Goal: Information Seeking & Learning: Compare options

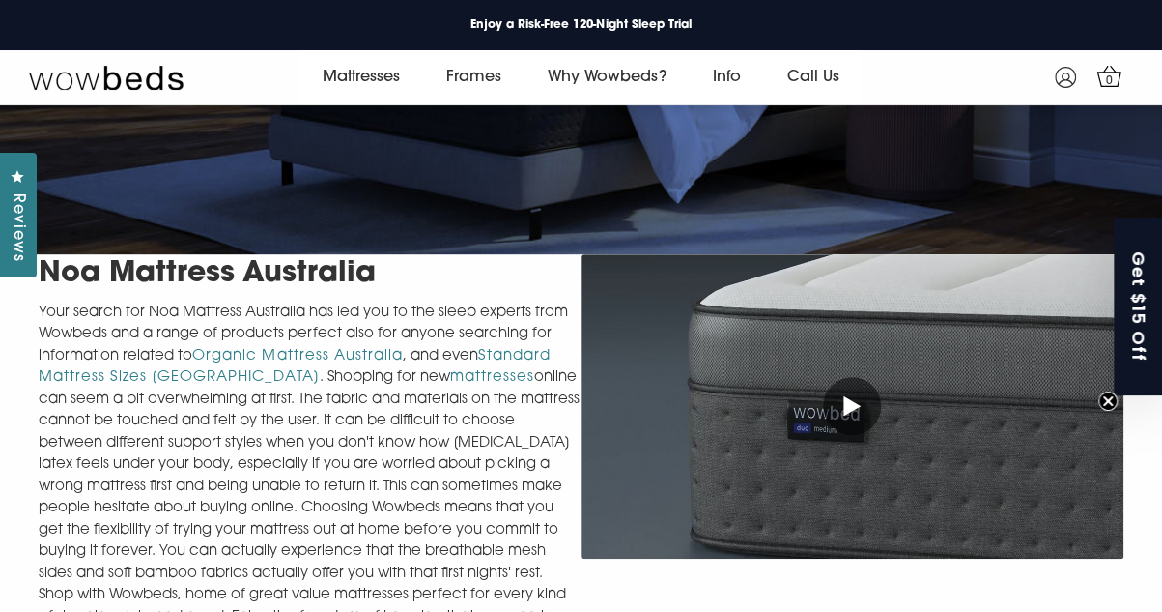
scroll to position [362, 0]
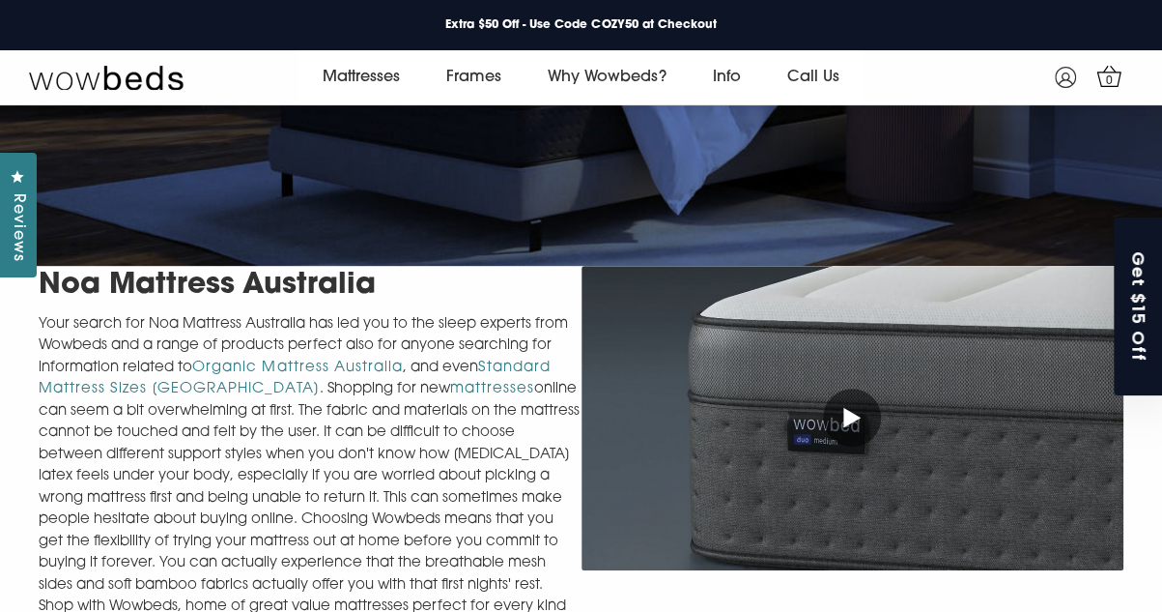
click at [58, 389] on div "Close dialog SignUp & Get an Extra $15 Discount on your First Purchase Offer Va…" at bounding box center [581, 306] width 1162 height 612
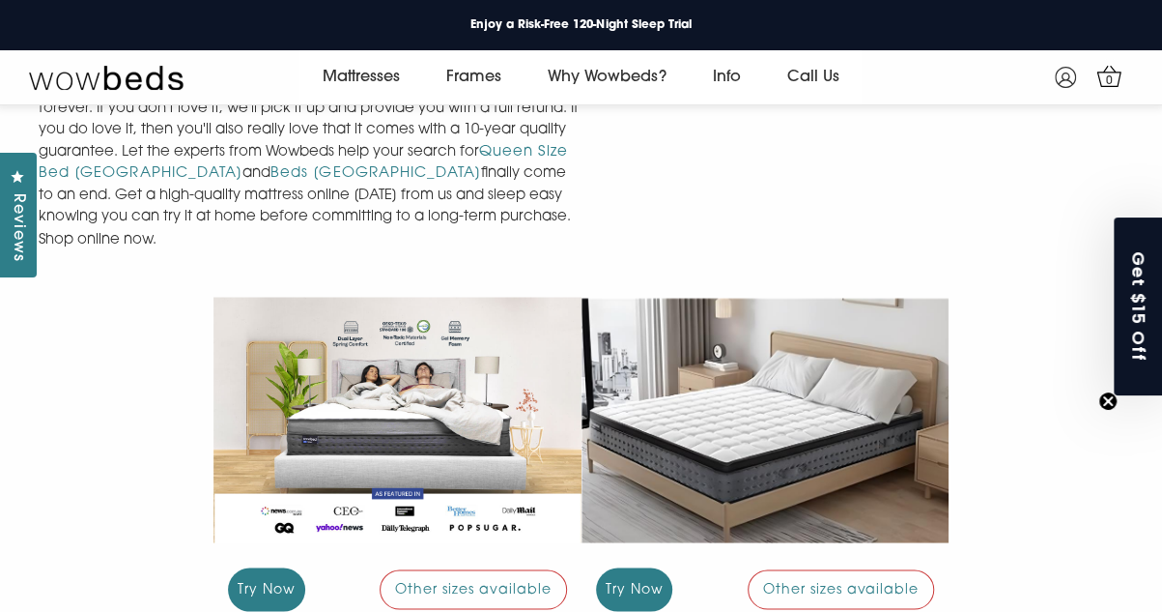
scroll to position [1619, 0]
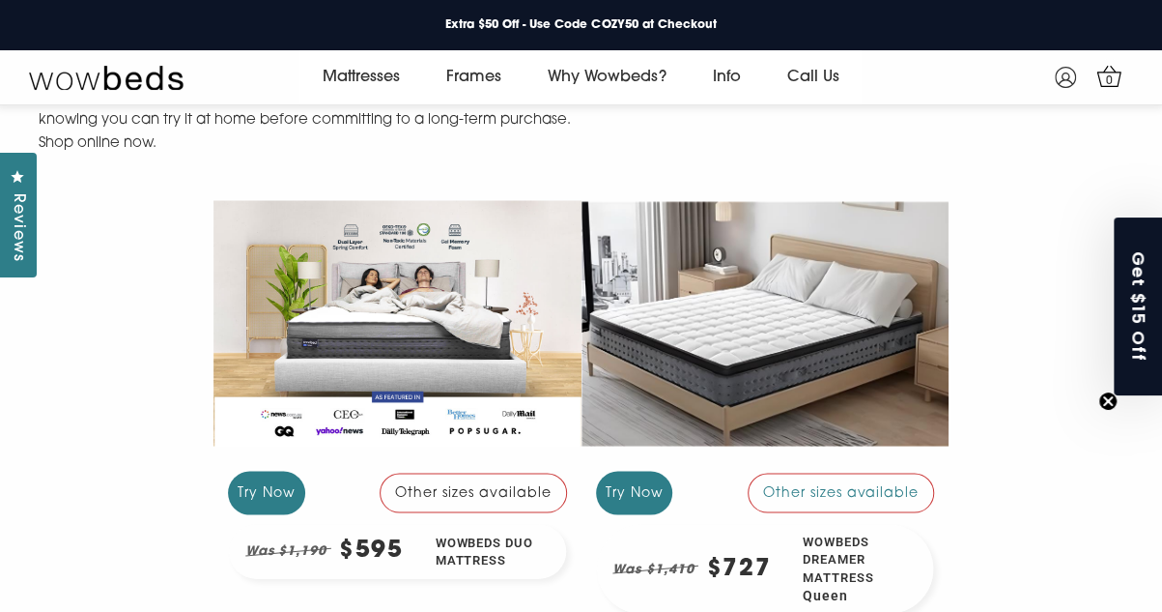
click at [463, 473] on div "Other sizes available" at bounding box center [473, 492] width 187 height 39
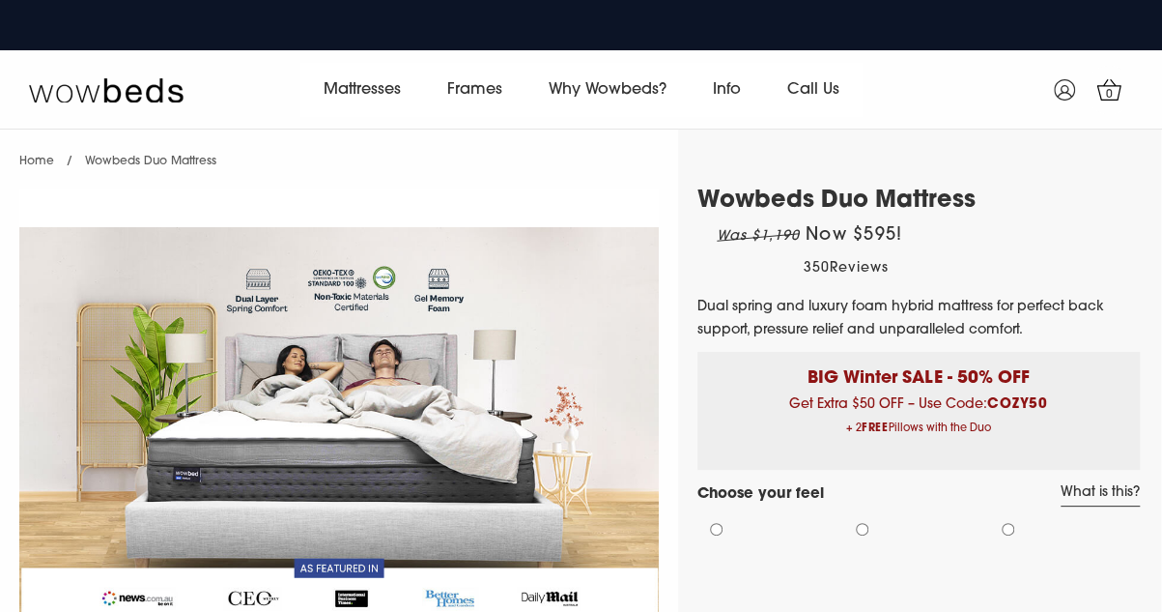
select select "Medium-Firm"
select select "Queen"
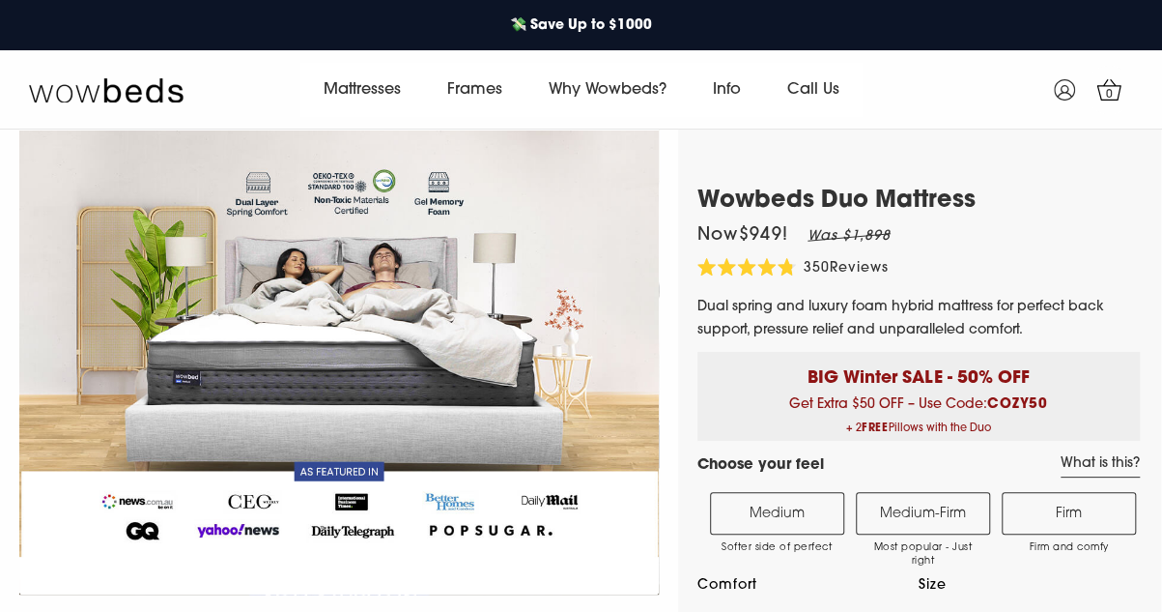
scroll to position [193, 0]
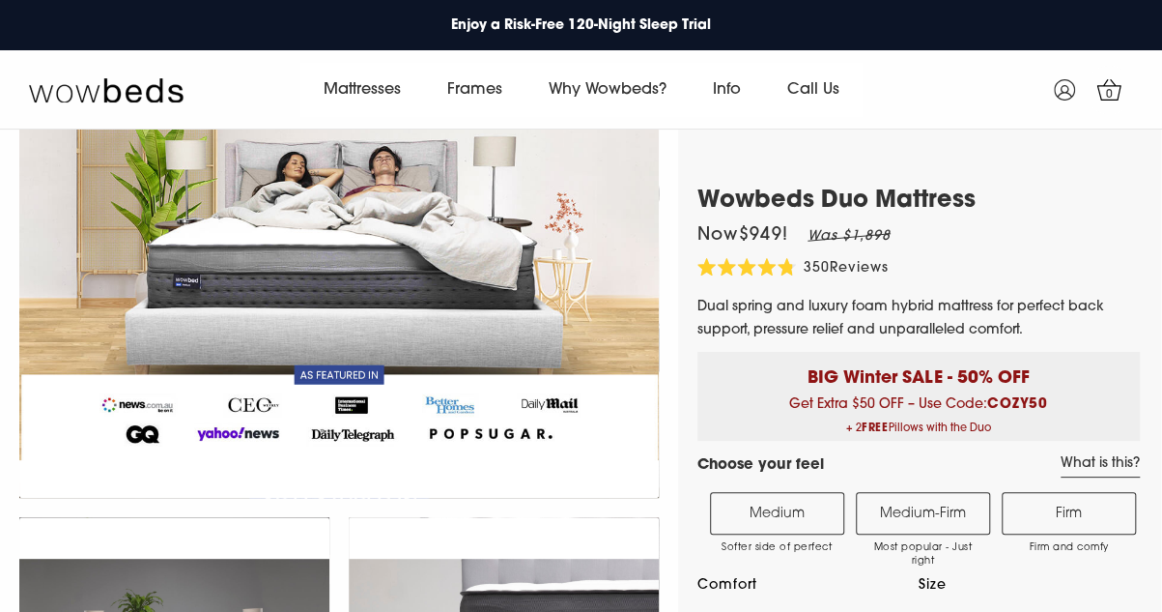
click at [922, 517] on label "Medium-Firm Most popular - Just right" at bounding box center [923, 513] width 134 height 43
click at [0, 0] on input "Medium-Firm Most popular - Just right" at bounding box center [0, 0] width 0 height 0
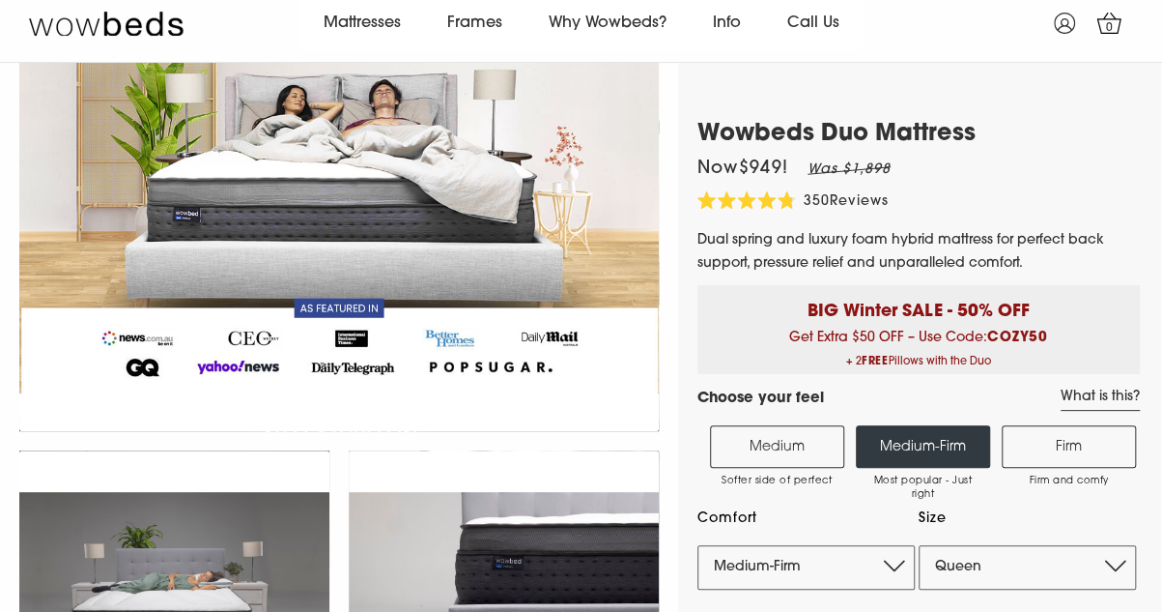
scroll to position [97, 0]
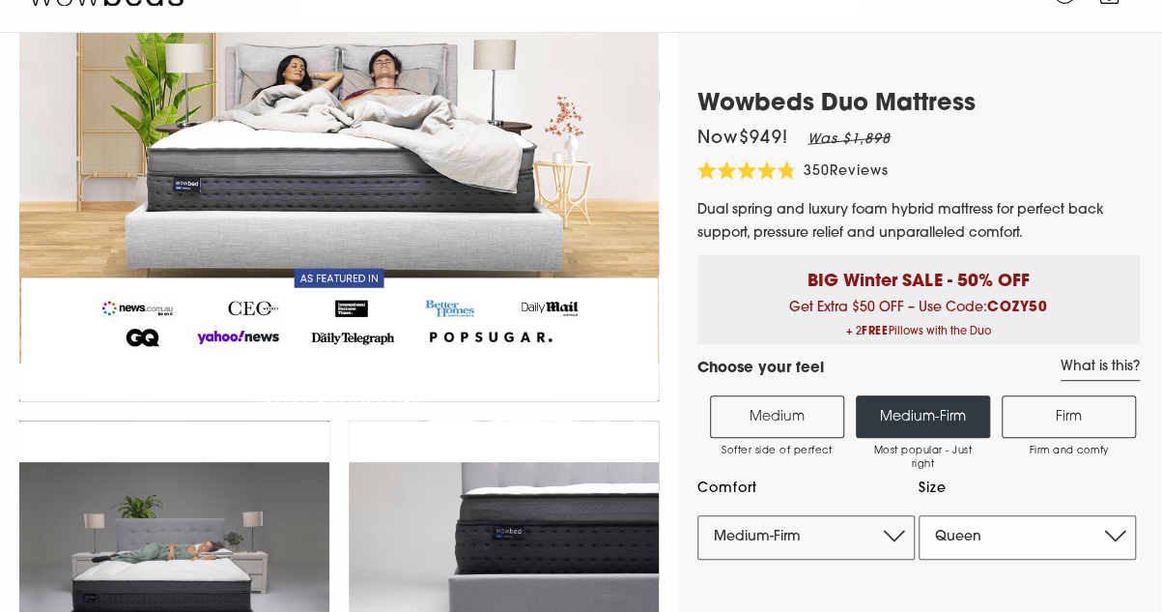
click at [1008, 536] on select "Single King Single Double Queen King" at bounding box center [1027, 537] width 217 height 44
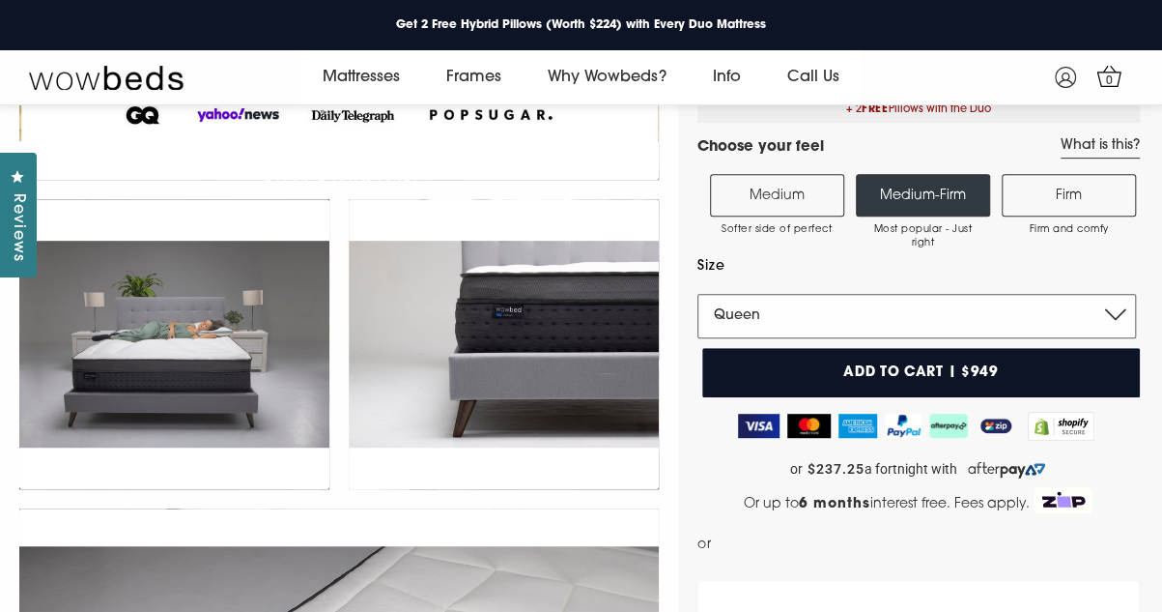
scroll to position [266, 0]
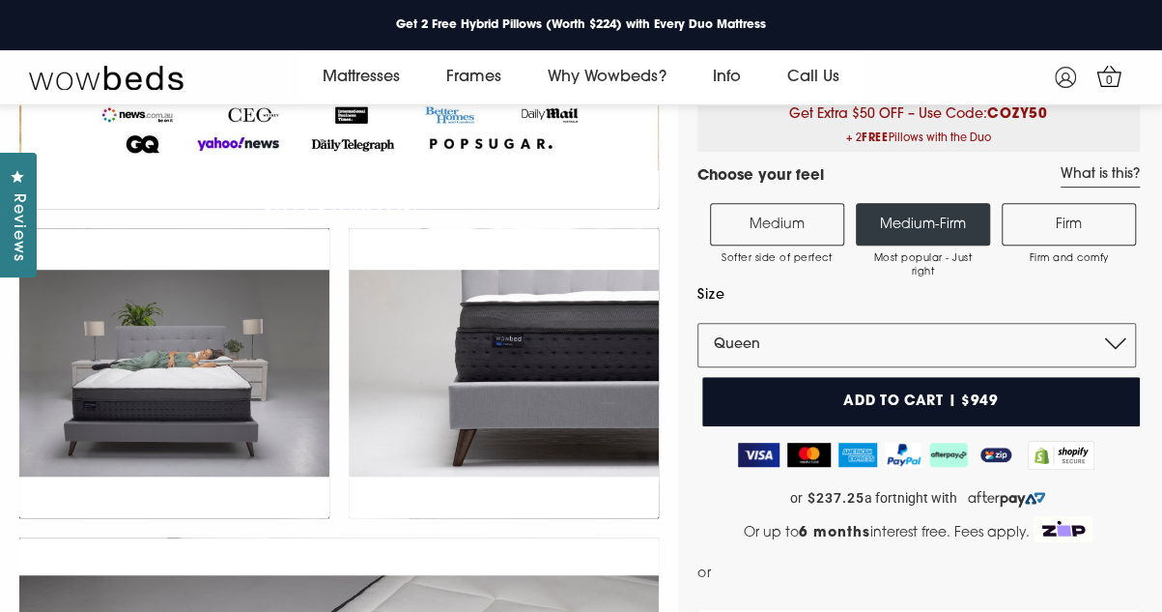
click at [761, 214] on label "Medium Softer side of perfect" at bounding box center [777, 224] width 134 height 43
click at [0, 0] on input "Medium Softer side of perfect" at bounding box center [0, 0] width 0 height 0
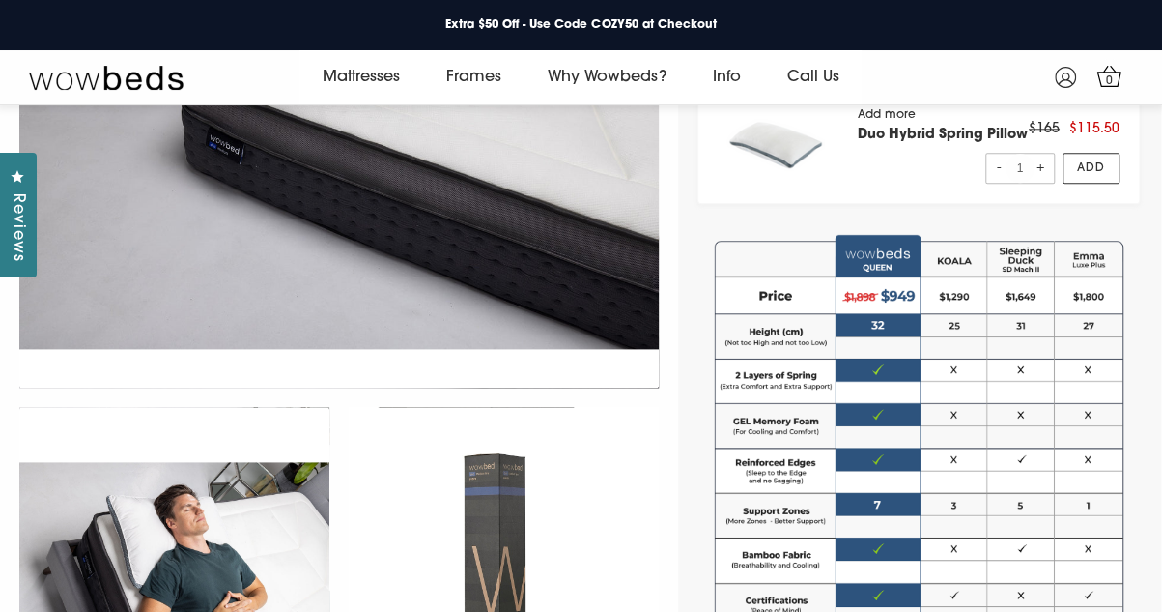
scroll to position [942, 0]
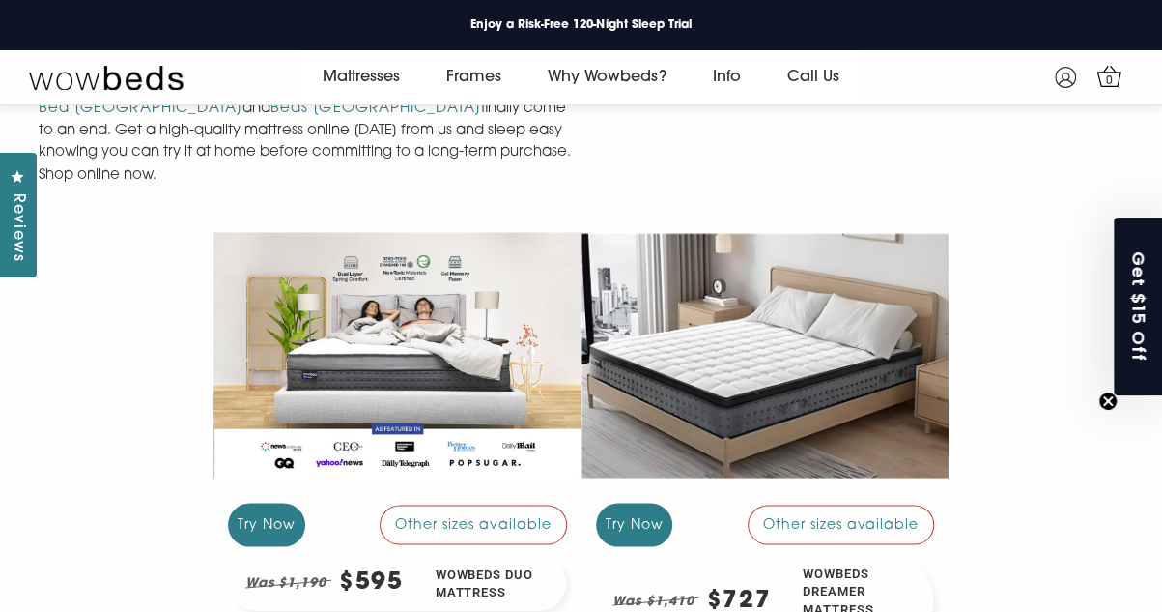
scroll to position [1595, 0]
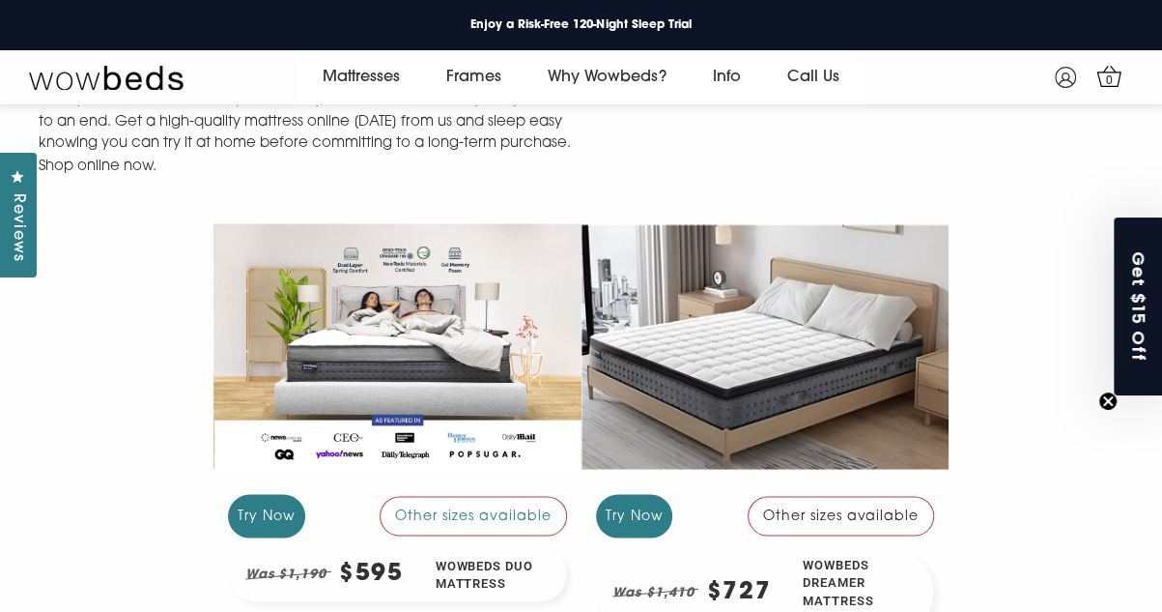
click at [783, 378] on div at bounding box center [766, 345] width 368 height 275
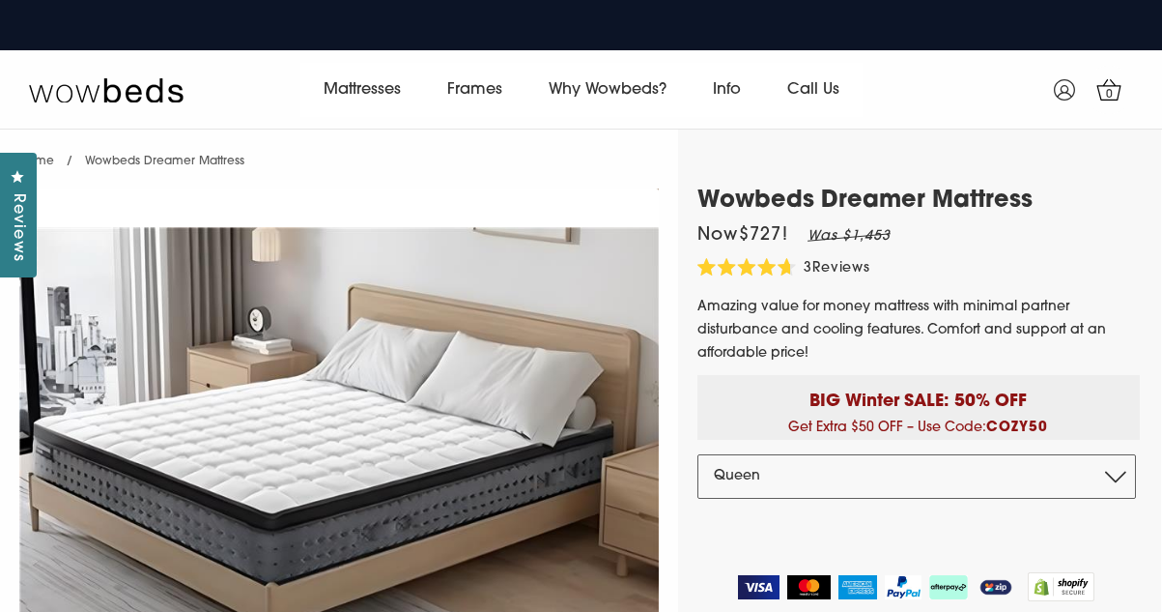
select select "Queen"
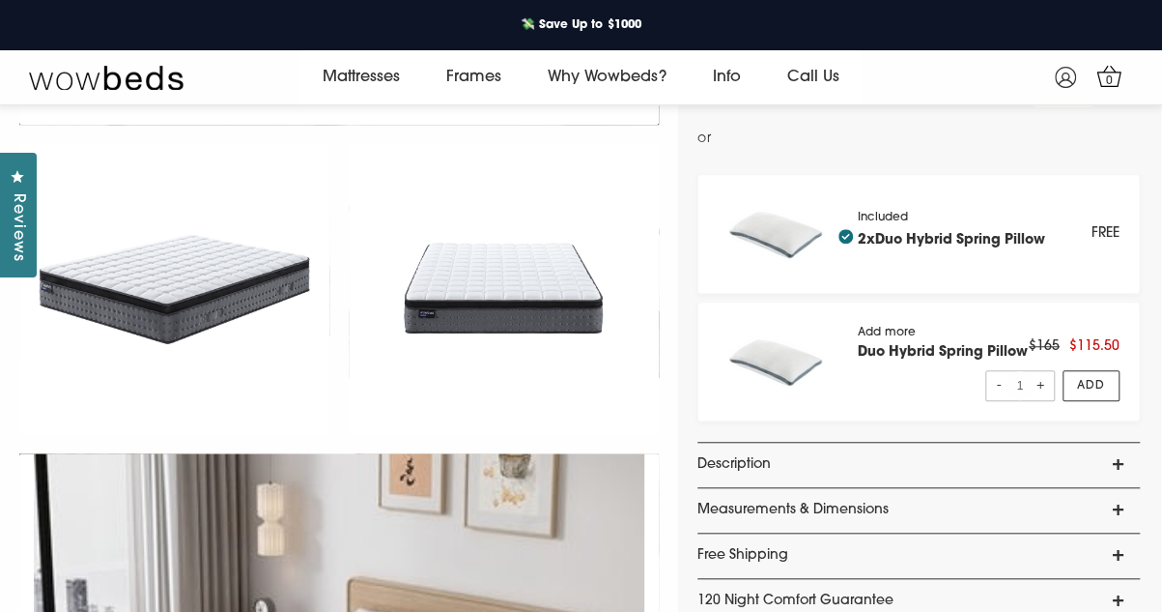
scroll to position [652, 0]
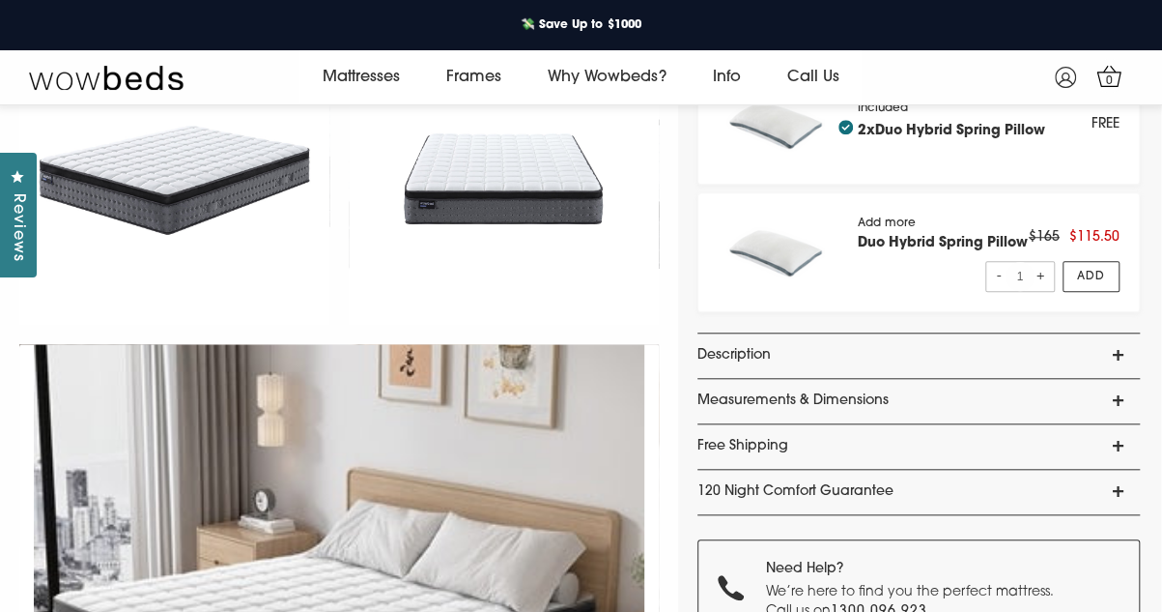
click at [1115, 396] on link "Measurements & Dimensions" at bounding box center [919, 401] width 443 height 44
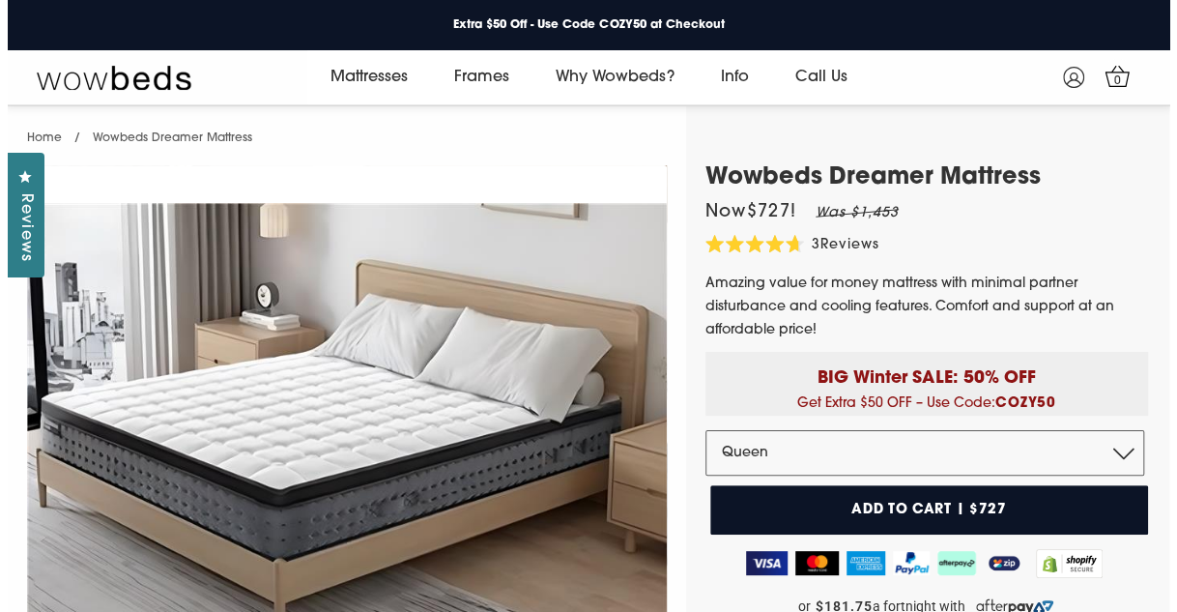
scroll to position [0, 0]
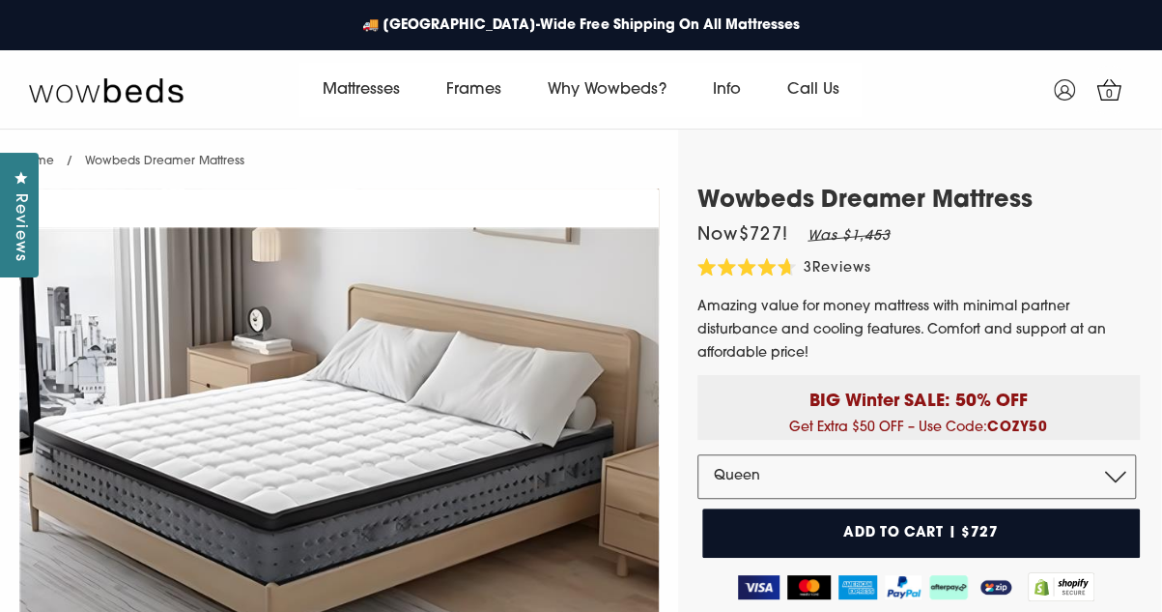
click at [16, 212] on span "Reviews" at bounding box center [19, 227] width 25 height 69
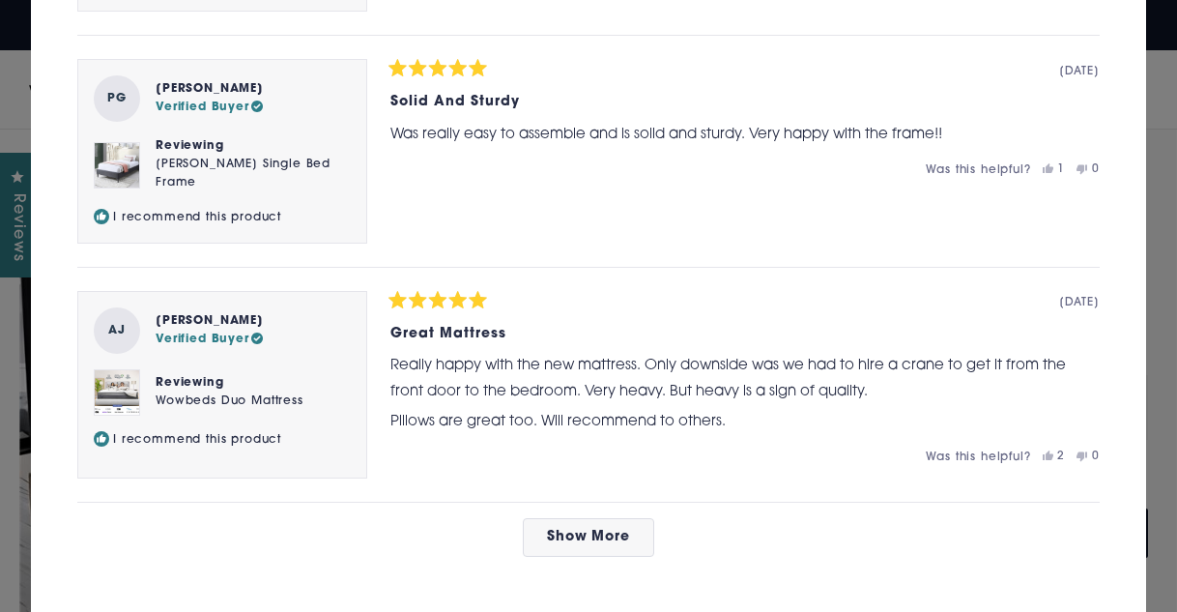
scroll to position [1061, 0]
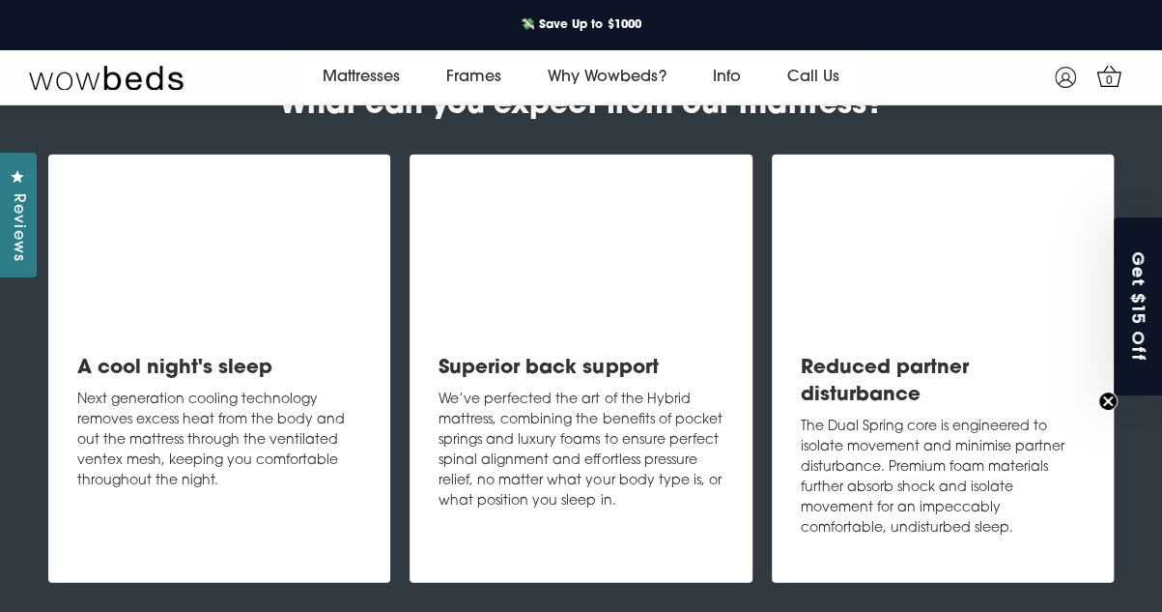
scroll to position [2249, 0]
